Goal: Information Seeking & Learning: Check status

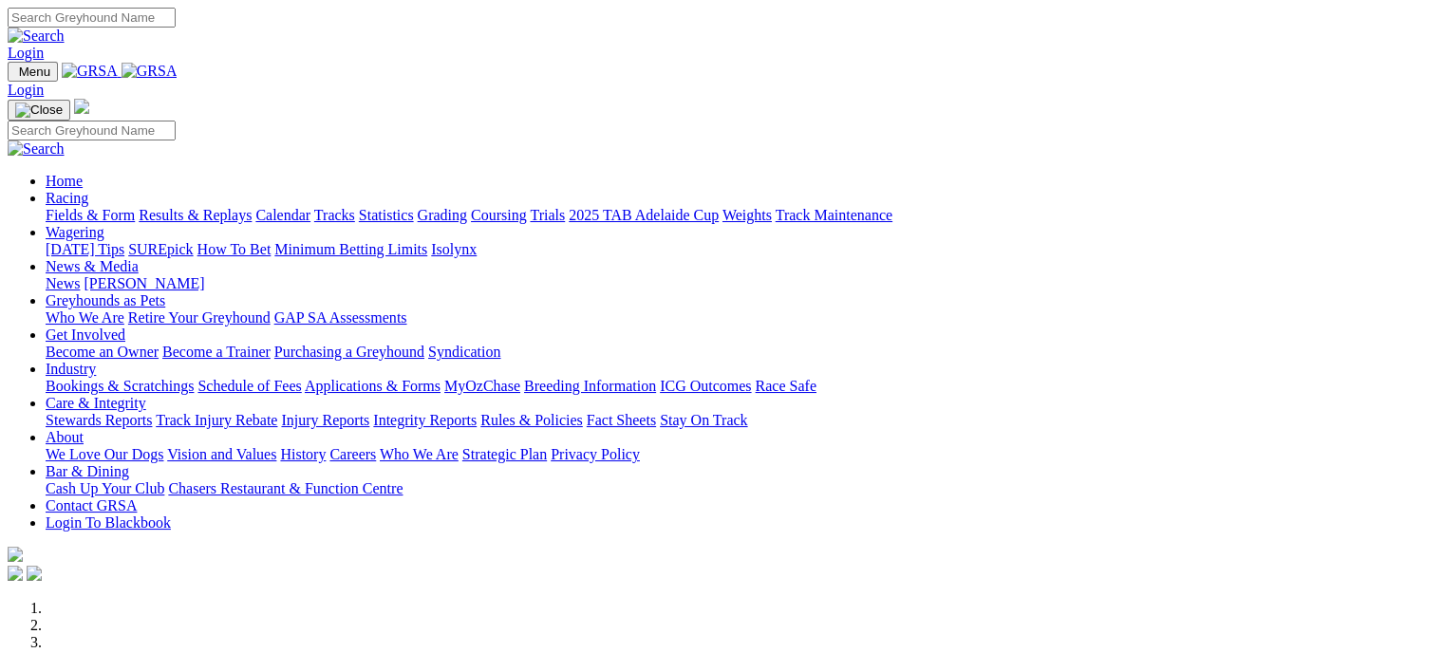
click at [96, 361] on link "Industry" at bounding box center [71, 369] width 50 height 16
click at [194, 378] on link "Bookings & Scratchings" at bounding box center [120, 386] width 148 height 16
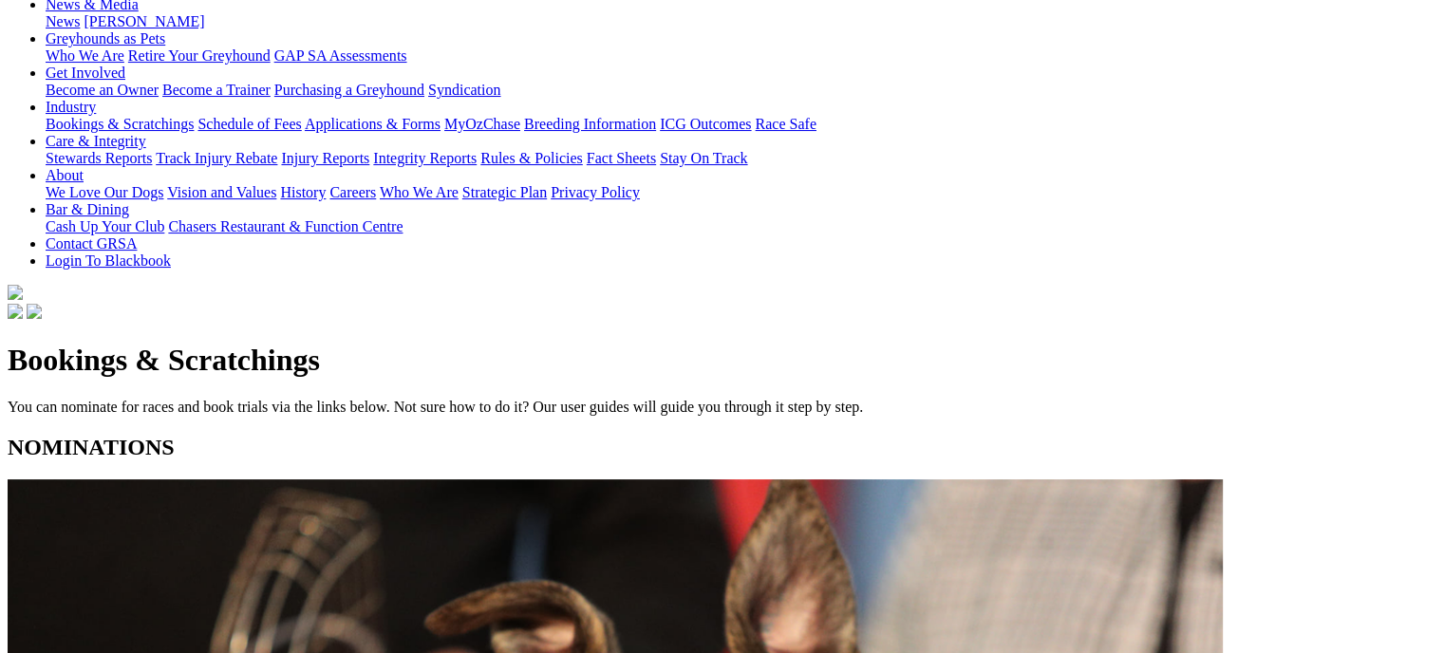
scroll to position [346, 0]
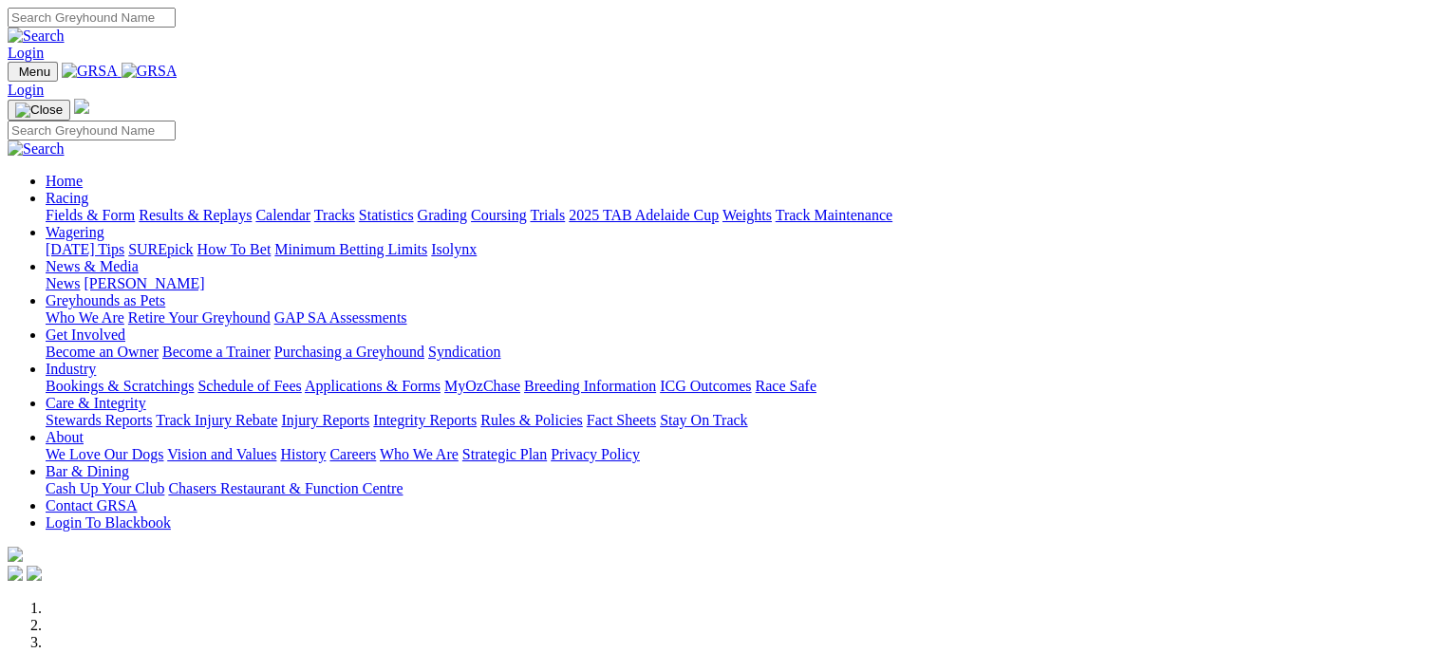
click at [414, 207] on link "Statistics" at bounding box center [386, 215] width 55 height 16
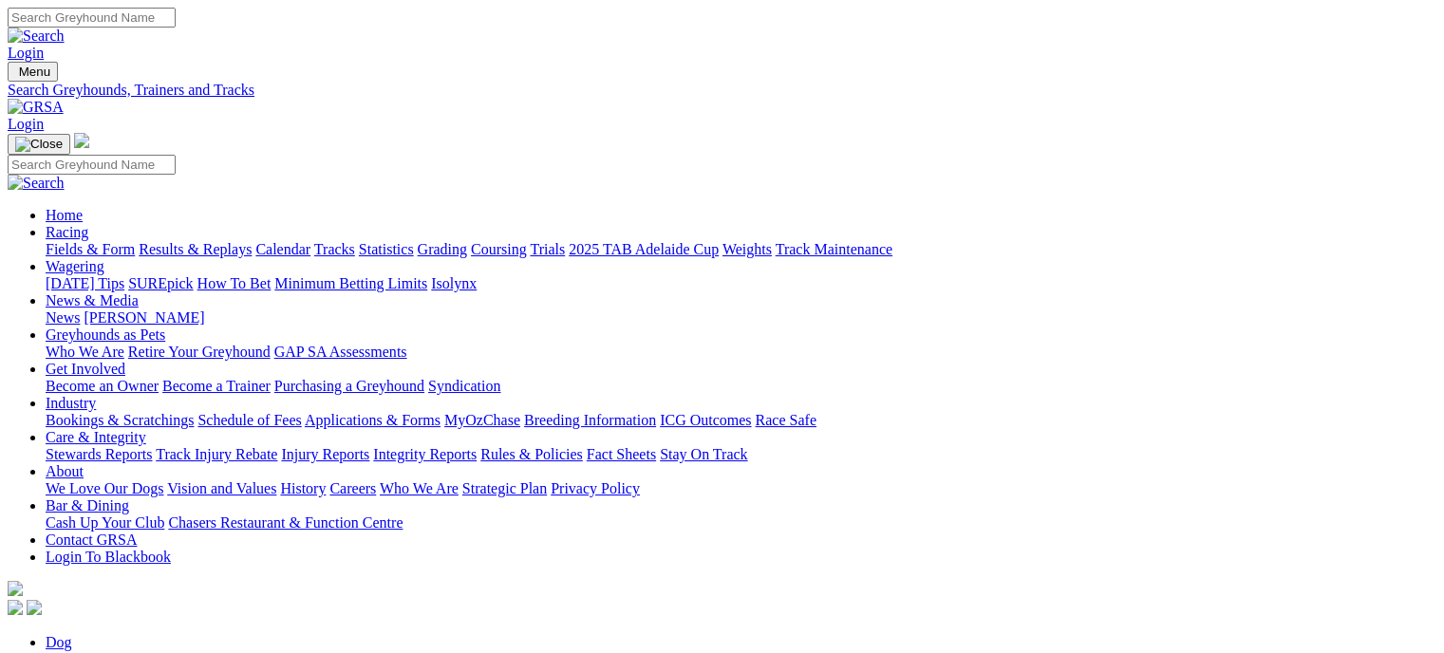
drag, startPoint x: 171, startPoint y: 326, endPoint x: 201, endPoint y: 334, distance: 31.3
type input "elegant laika"
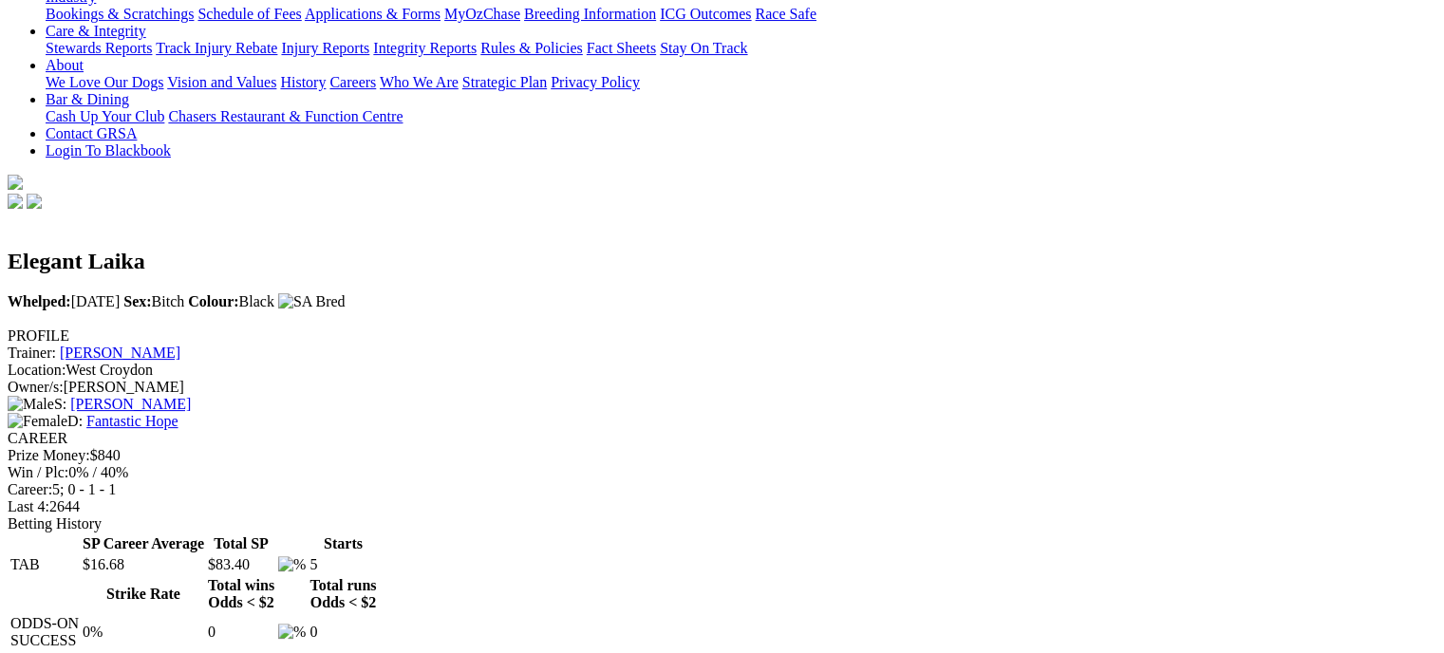
scroll to position [412, 0]
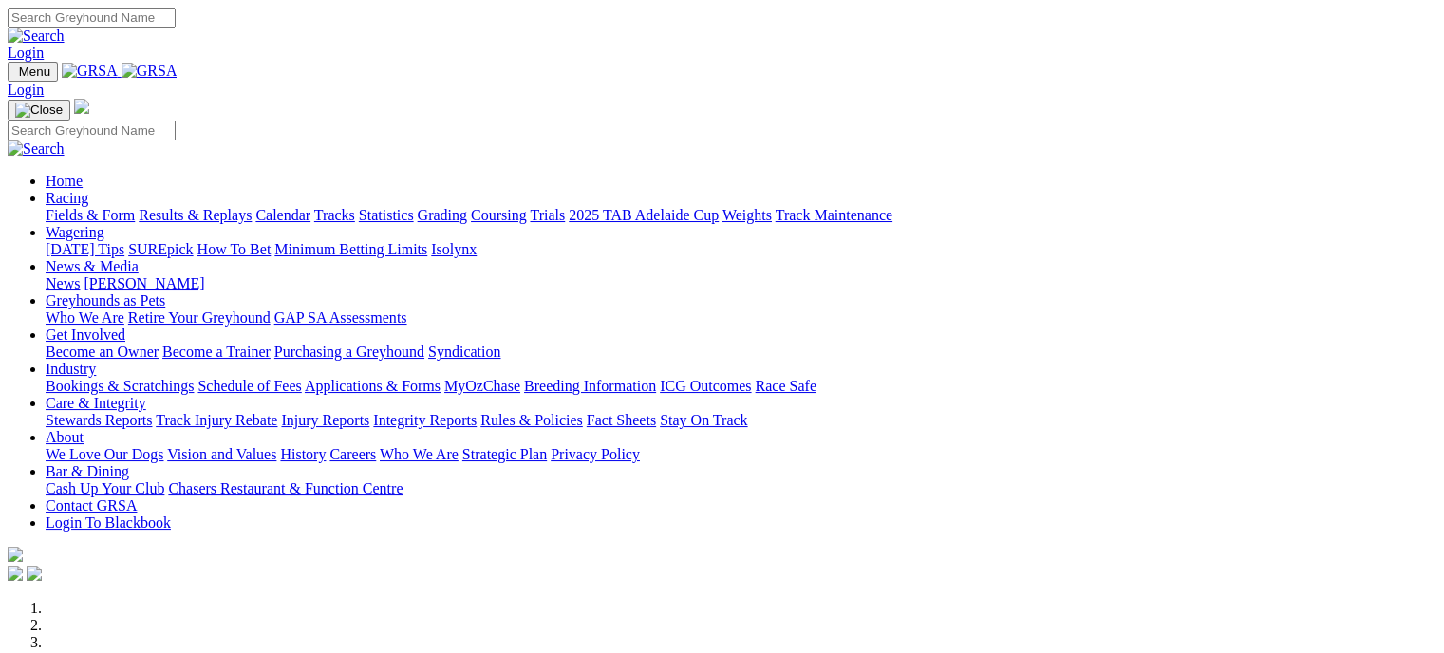
click at [96, 361] on link "Industry" at bounding box center [71, 369] width 50 height 16
click at [88, 190] on link "Racing" at bounding box center [67, 198] width 43 height 16
click at [194, 378] on link "Bookings & Scratchings" at bounding box center [120, 386] width 148 height 16
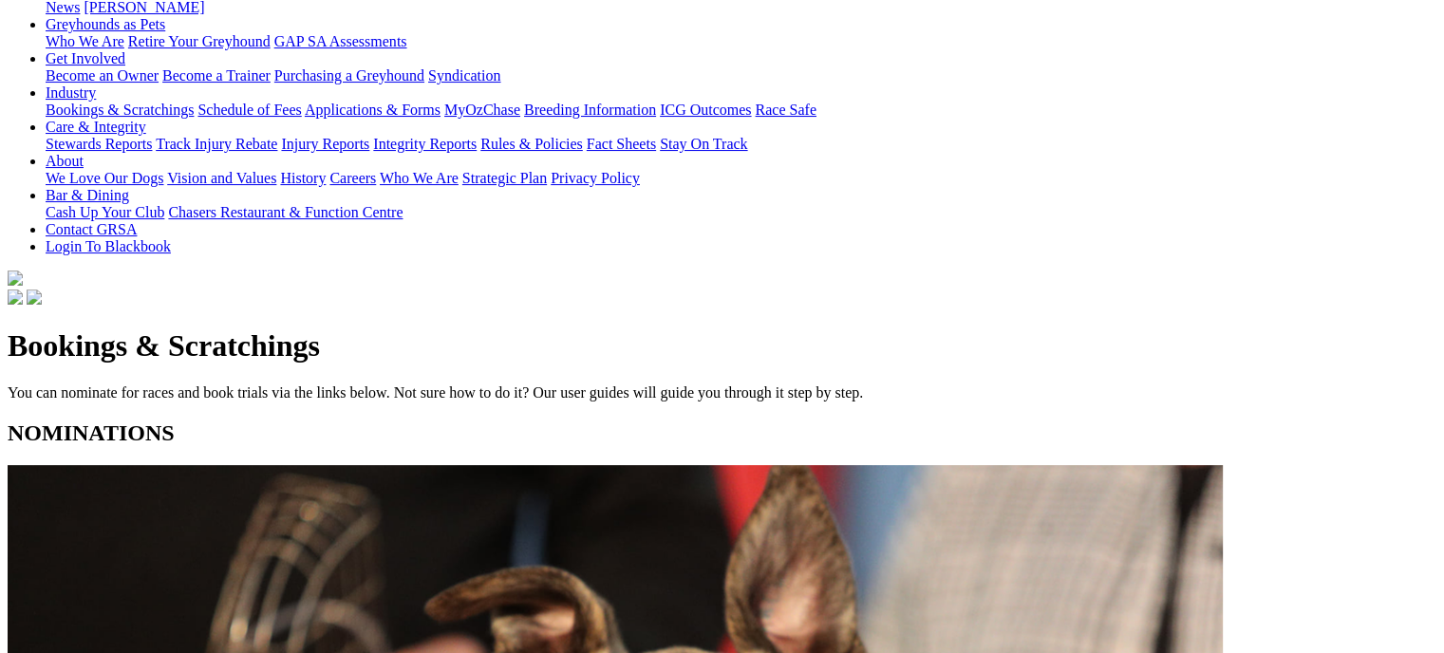
scroll to position [319, 0]
